Goal: Navigation & Orientation: Find specific page/section

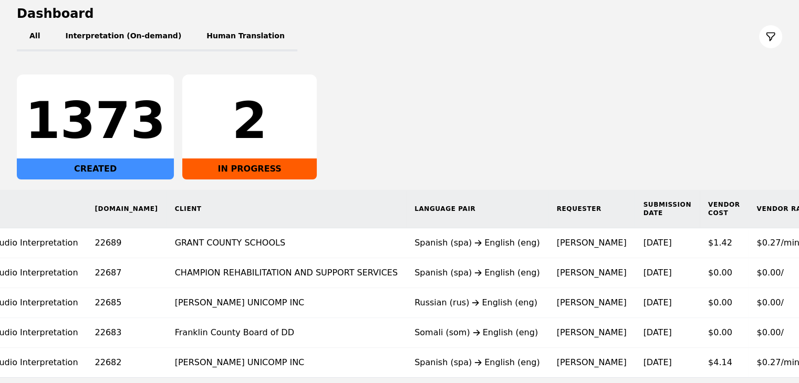
scroll to position [114, 0]
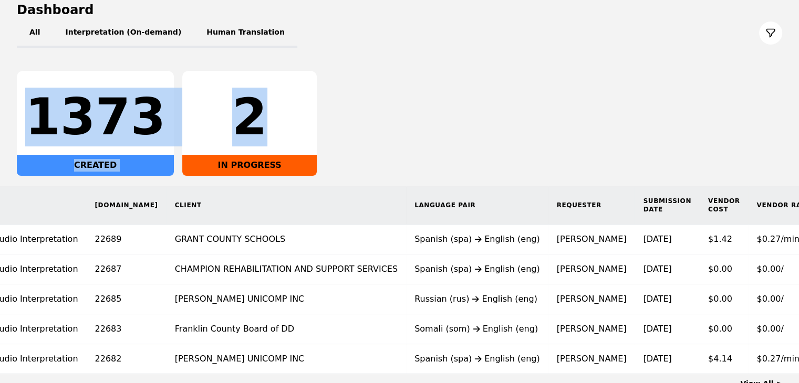
drag, startPoint x: 798, startPoint y: 135, endPoint x: 797, endPoint y: 47, distance: 88.2
click at [797, 47] on main "Dashboard All Interpretation (On-demand) Human Translation 1373 CREATED 2 IN PR…" at bounding box center [399, 196] width 799 height 430
click at [724, 135] on div "1373 CREATED 2 IN PROGRESS" at bounding box center [399, 123] width 765 height 105
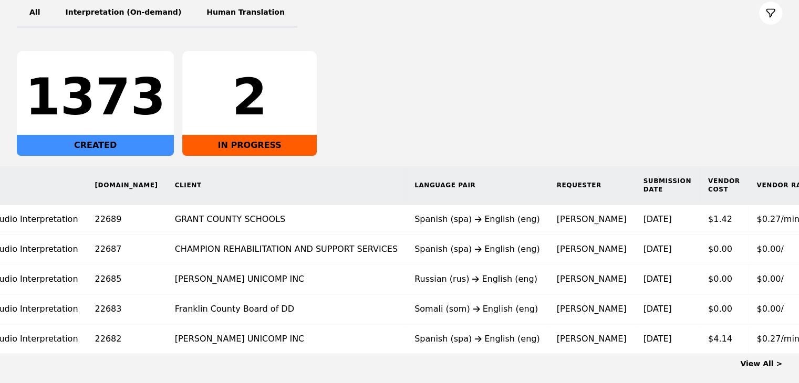
scroll to position [151, 0]
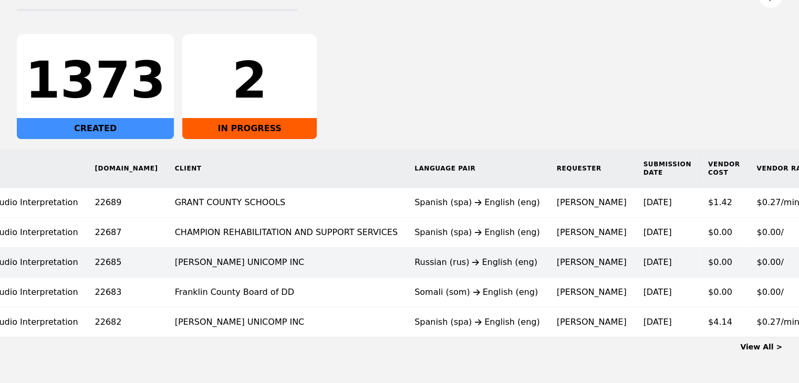
click at [414, 263] on div "Russian (rus) English (eng)" at bounding box center [477, 262] width 126 height 13
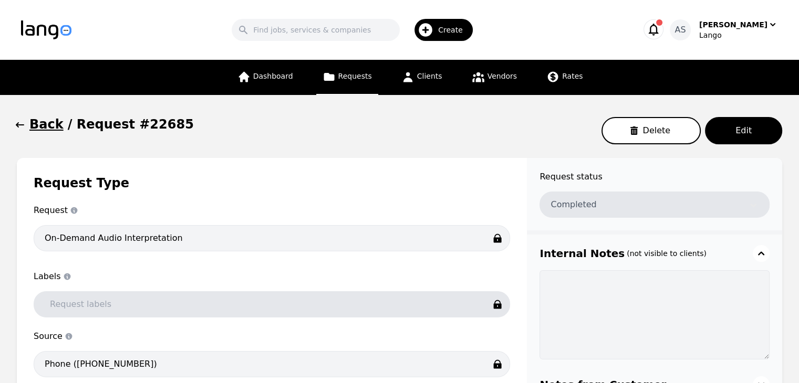
click at [23, 127] on icon "button" at bounding box center [20, 125] width 11 height 11
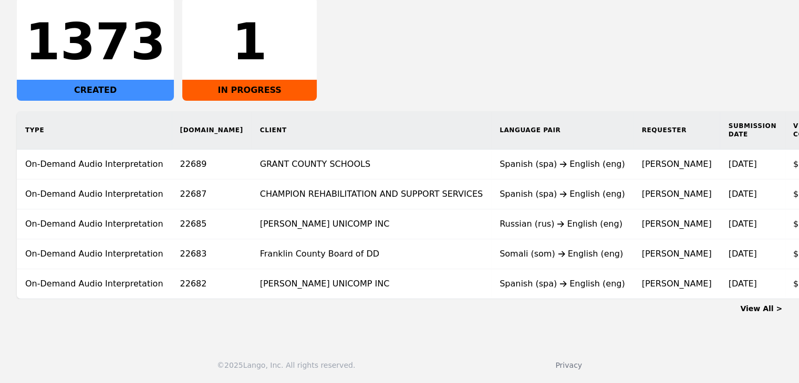
click at [775, 312] on link "View All >" at bounding box center [761, 309] width 42 height 8
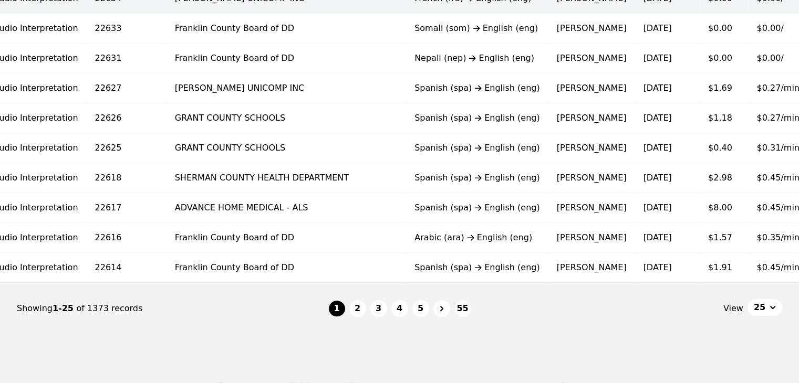
scroll to position [683, 0]
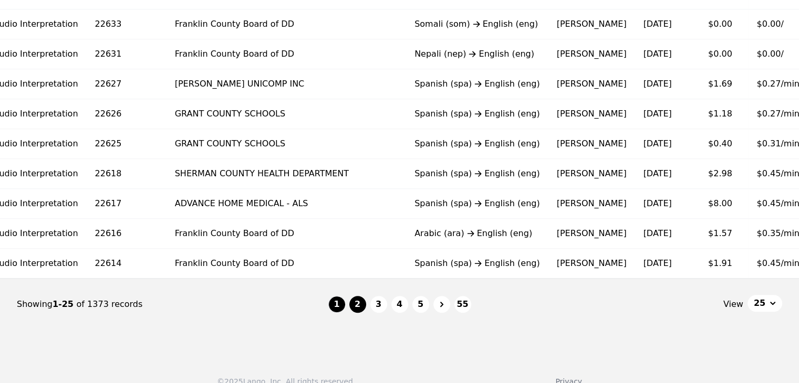
click at [350, 303] on button "2" at bounding box center [357, 304] width 17 height 17
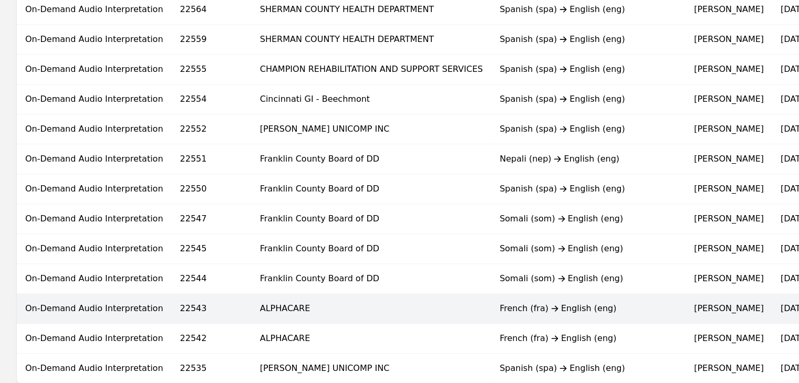
scroll to position [683, 0]
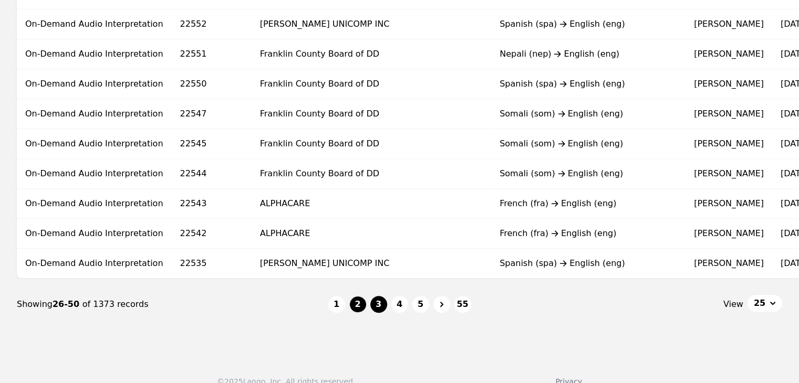
click at [384, 310] on button "3" at bounding box center [378, 304] width 17 height 17
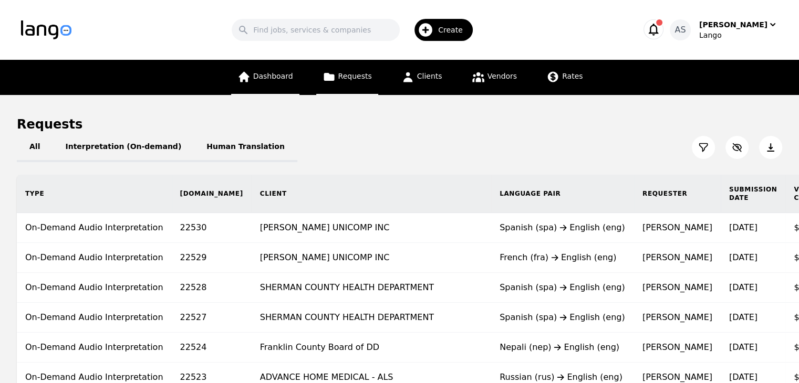
click at [267, 78] on span "Dashboard" at bounding box center [273, 76] width 40 height 8
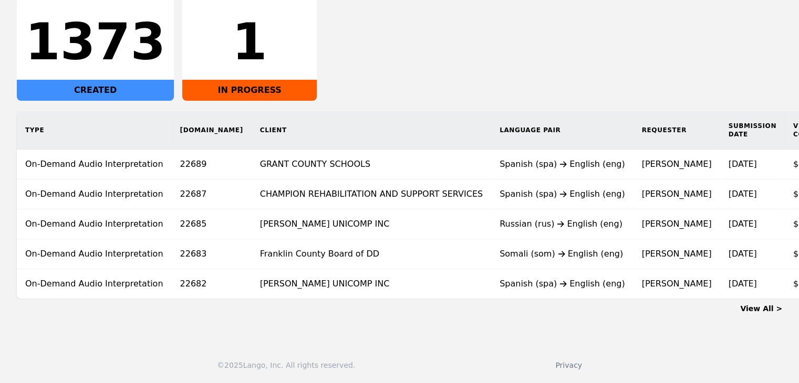
click at [387, 349] on div "© 2025 Lango, Inc. All rights reserved. Privacy" at bounding box center [399, 359] width 799 height 48
